Goal: Transaction & Acquisition: Obtain resource

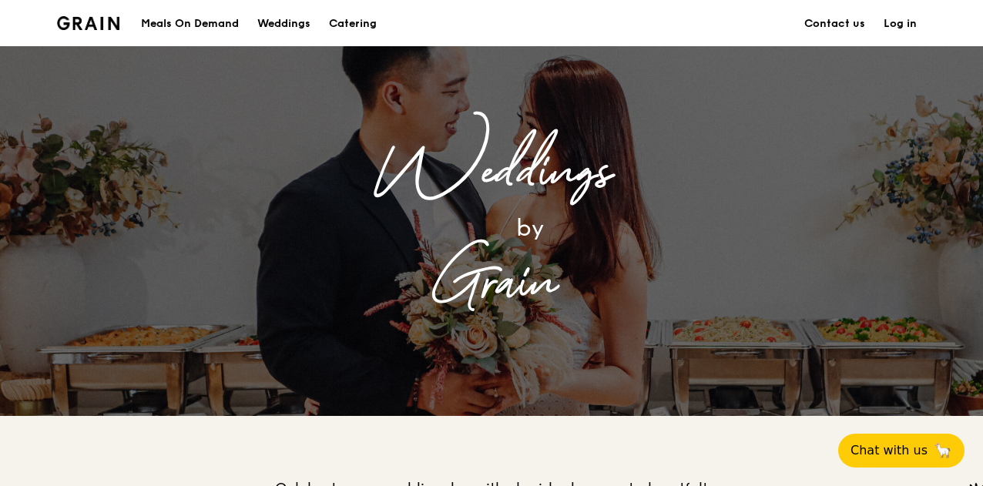
click at [222, 26] on div "Meals On Demand" at bounding box center [190, 24] width 98 height 46
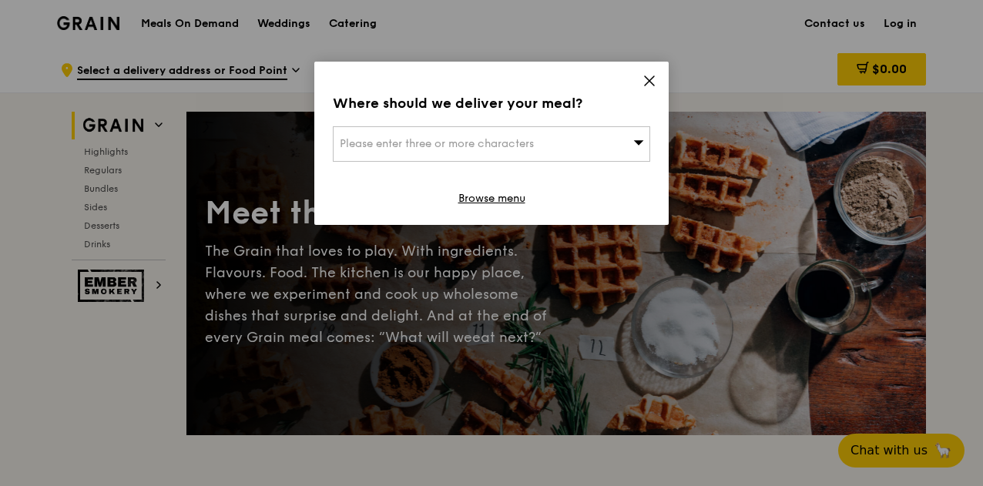
click at [645, 79] on icon at bounding box center [649, 81] width 14 height 14
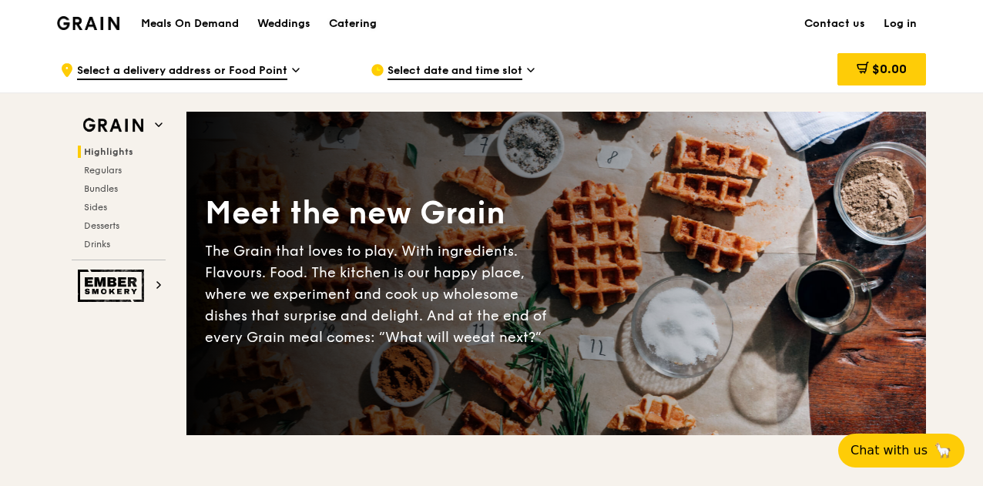
click at [332, 15] on div "Catering" at bounding box center [353, 24] width 48 height 46
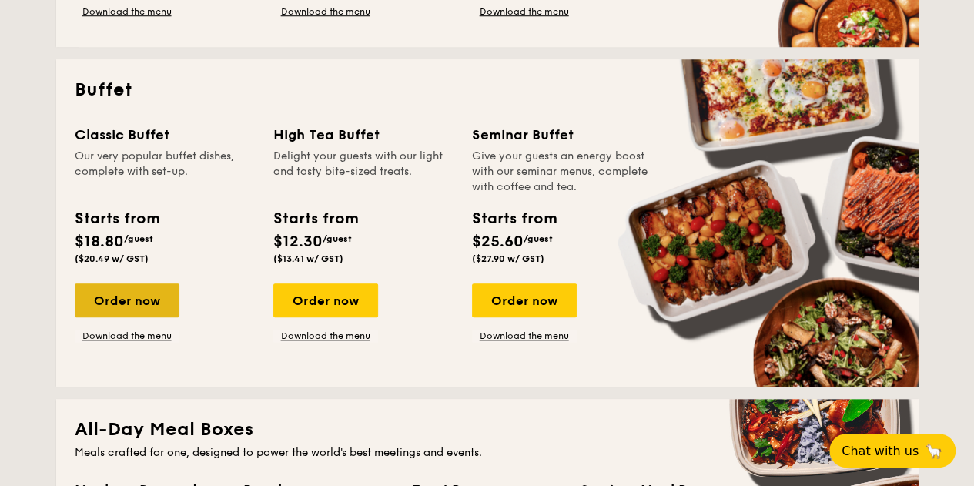
scroll to position [616, 0]
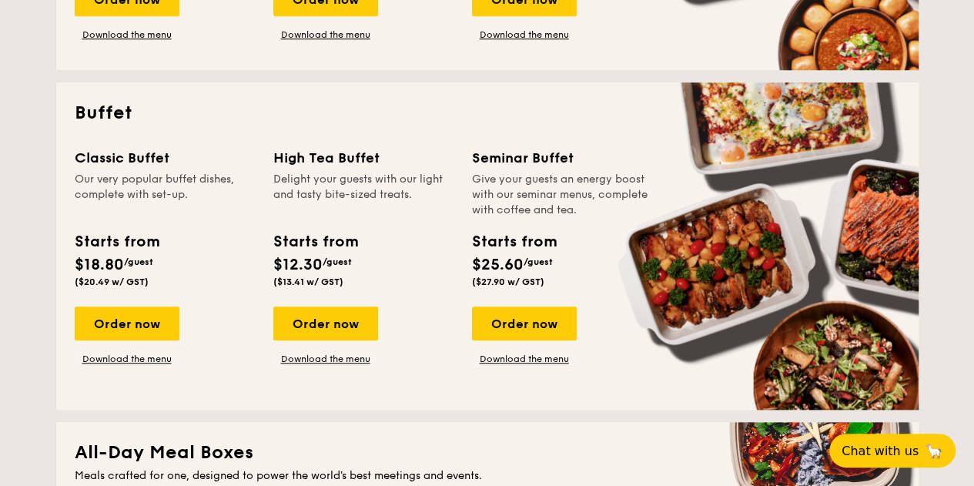
drag, startPoint x: 127, startPoint y: 153, endPoint x: 431, endPoint y: 232, distance: 314.2
click at [431, 232] on div "Classic Buffet Our very popular buffet dishes, complete with set-up. Starts fro…" at bounding box center [488, 269] width 826 height 244
click at [162, 237] on div "Starts from $18.80 /guest ($20.49 w/ GST)" at bounding box center [117, 258] width 96 height 57
click at [148, 332] on div "Order now" at bounding box center [127, 323] width 105 height 34
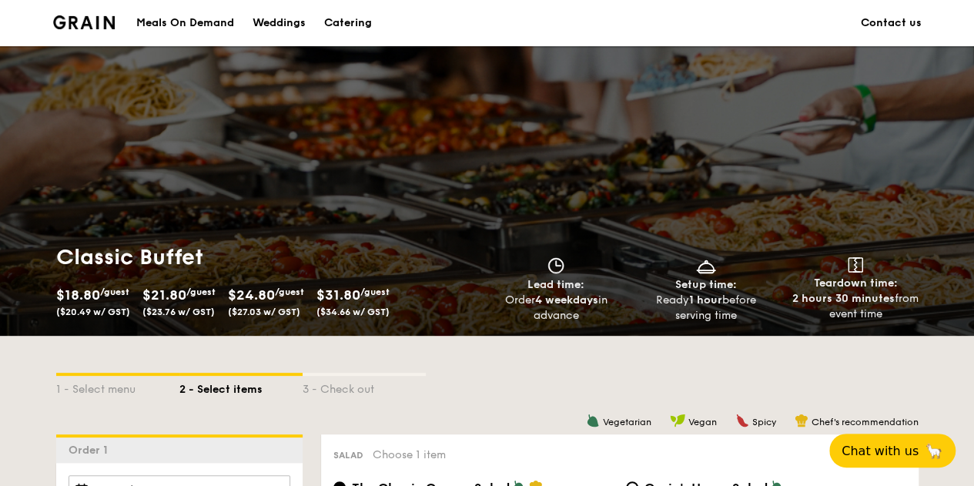
scroll to position [385, 0]
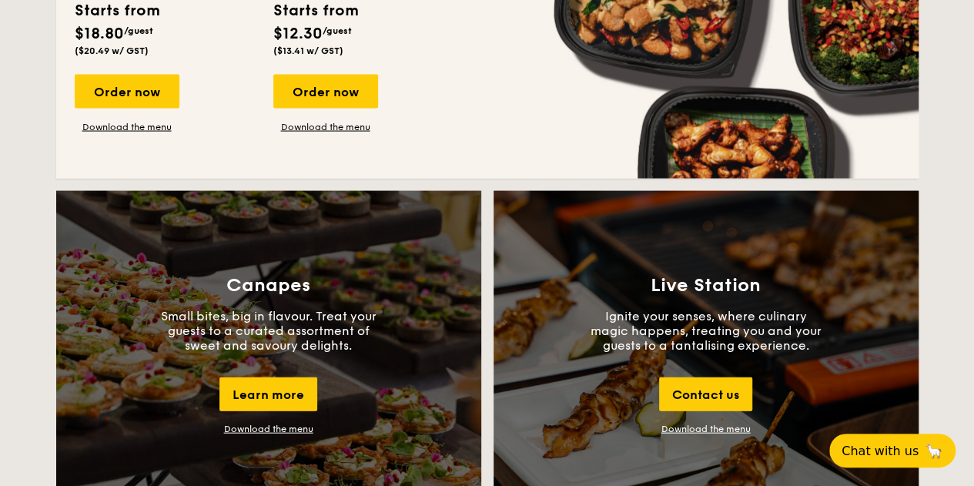
scroll to position [1221, 0]
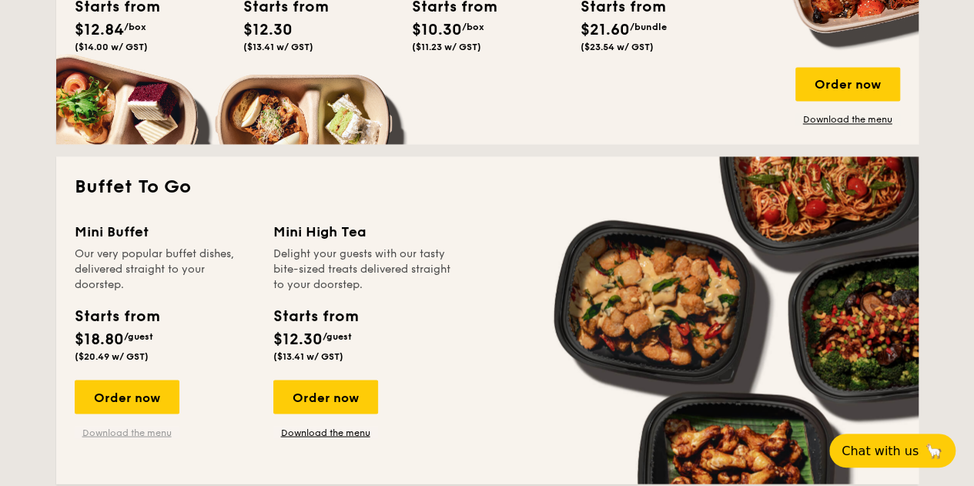
click at [134, 432] on link "Download the menu" at bounding box center [127, 432] width 105 height 12
